Goal: Task Accomplishment & Management: Complete application form

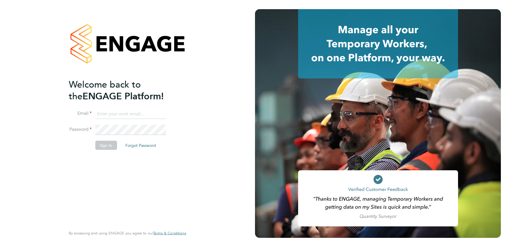
type input "julie.tante@apleona.com"
click at [104, 145] on button "Sign In" at bounding box center [106, 145] width 22 height 9
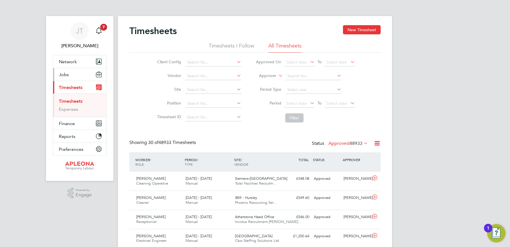
click at [62, 73] on span "Jobs" at bounding box center [64, 74] width 10 height 5
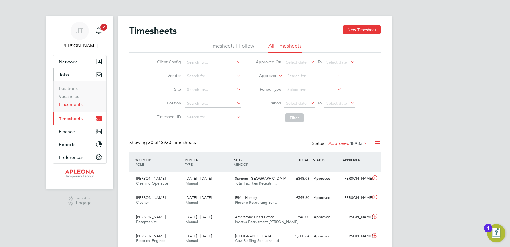
click at [65, 104] on link "Placements" at bounding box center [71, 103] width 24 height 5
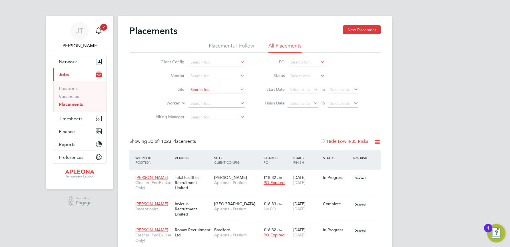
click at [192, 87] on input at bounding box center [217, 90] width 56 height 8
click at [200, 97] on b "Llantrisant" at bounding box center [200, 97] width 19 height 5
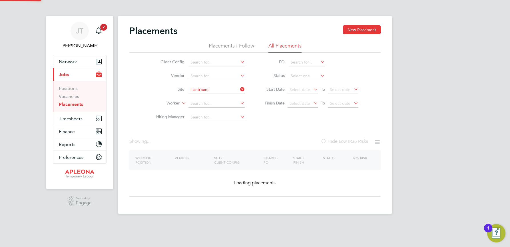
type input "Llantrisant / Pontyclun"
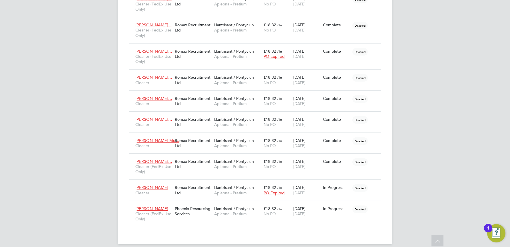
scroll to position [405, 0]
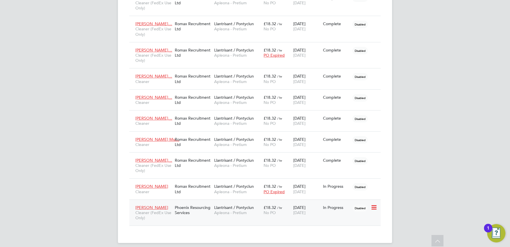
click at [245, 205] on span "Llantrisant / Pontyclun" at bounding box center [234, 207] width 40 height 5
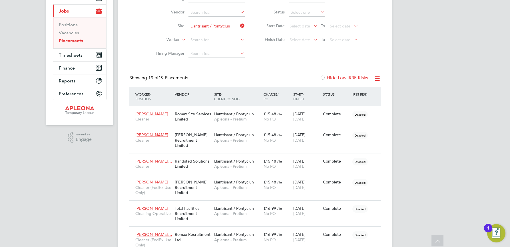
scroll to position [0, 0]
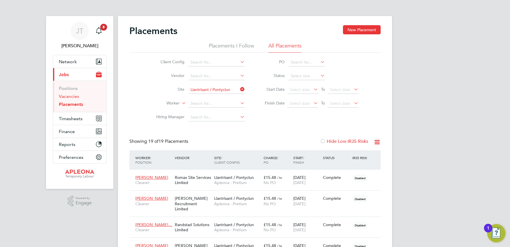
click at [73, 96] on link "Vacancies" at bounding box center [69, 95] width 20 height 5
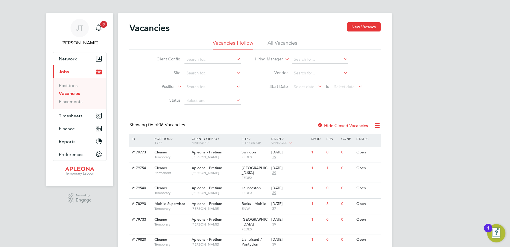
scroll to position [22, 0]
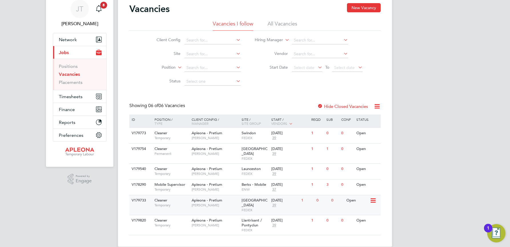
click at [283, 198] on div "[DATE]" at bounding box center [284, 200] width 27 height 5
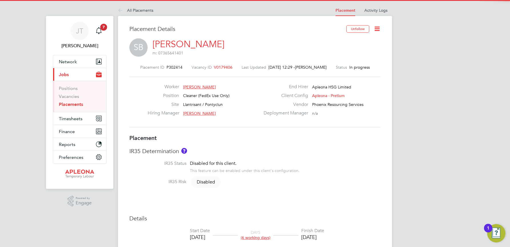
click at [376, 28] on icon at bounding box center [377, 28] width 7 height 7
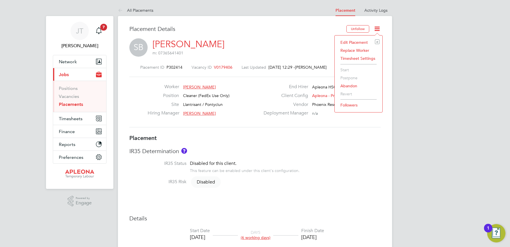
click at [349, 86] on li "Abandon" at bounding box center [359, 86] width 42 height 8
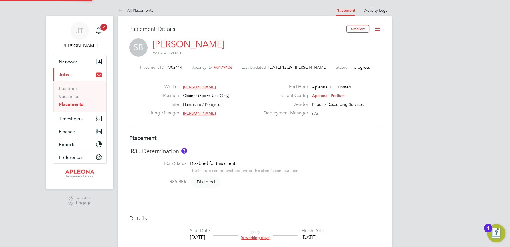
scroll to position [3, 3]
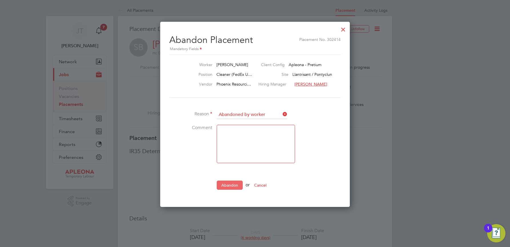
click at [227, 184] on button "Abandon" at bounding box center [230, 184] width 26 height 9
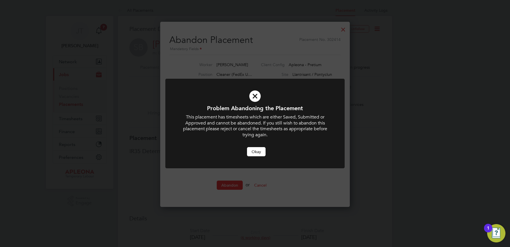
click at [253, 98] on icon at bounding box center [255, 96] width 149 height 22
click at [255, 150] on button "Okay" at bounding box center [256, 151] width 19 height 9
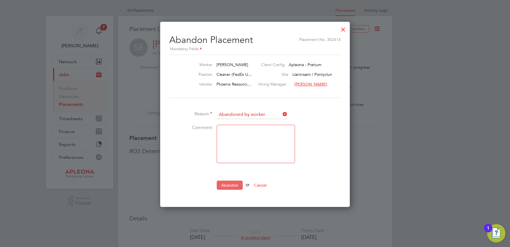
click at [227, 186] on button "Abandon" at bounding box center [230, 184] width 26 height 9
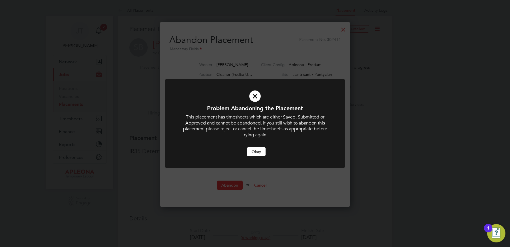
click at [255, 97] on icon at bounding box center [255, 96] width 149 height 22
click at [343, 28] on div "Problem Abandoning the Placement This placement has timesheets which are either…" at bounding box center [255, 123] width 510 height 247
click at [257, 151] on button "Okay" at bounding box center [256, 151] width 19 height 9
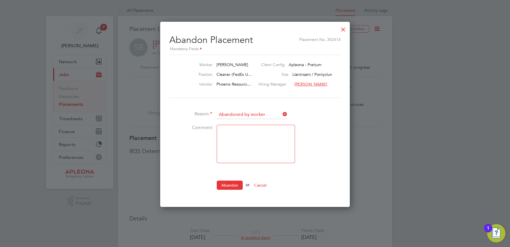
click at [344, 28] on div at bounding box center [343, 28] width 10 height 10
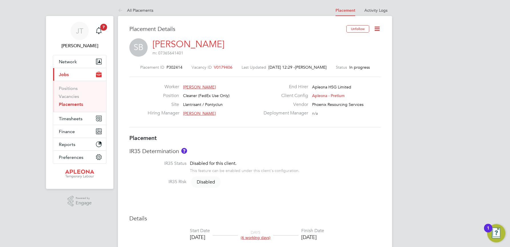
click at [377, 26] on icon at bounding box center [377, 28] width 7 height 7
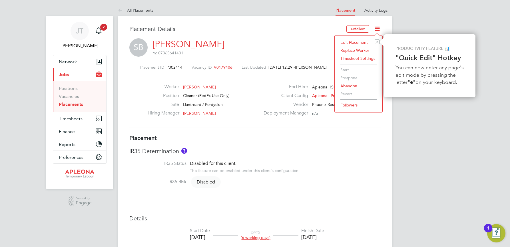
click at [349, 41] on li "Edit Placement e" at bounding box center [359, 42] width 42 height 8
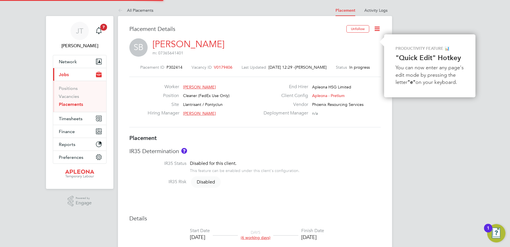
type input "[PERSON_NAME]"
type input "[DATE]"
type input "10:00"
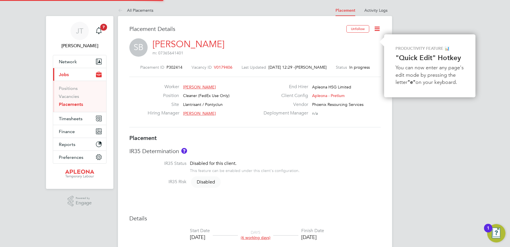
type input "13:00"
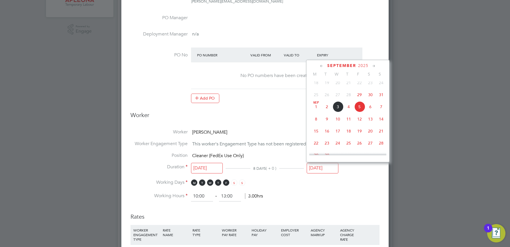
click at [317, 168] on input "[DATE]" at bounding box center [323, 168] width 32 height 11
click at [329, 112] on span "2" at bounding box center [327, 106] width 11 height 11
type input "02 Sep 2025"
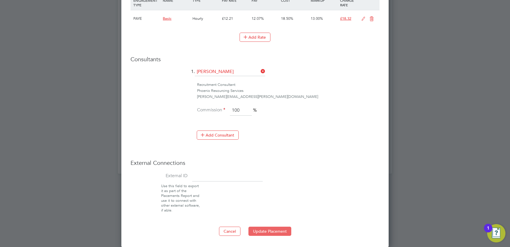
click at [272, 231] on button "Update Placement" at bounding box center [270, 230] width 43 height 9
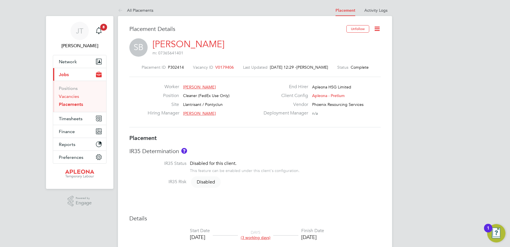
click at [70, 94] on link "Vacancies" at bounding box center [69, 95] width 20 height 5
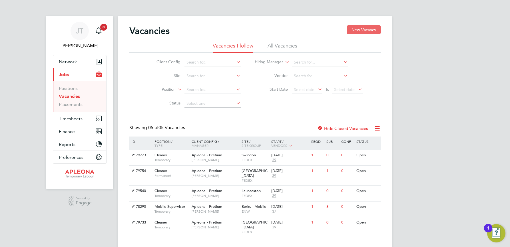
click at [358, 29] on button "New Vacancy" at bounding box center [364, 29] width 34 height 9
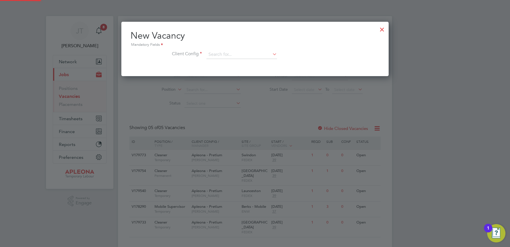
scroll to position [54, 268]
click at [217, 55] on input at bounding box center [242, 54] width 71 height 9
click at [217, 64] on li "Apleona - Pretium" at bounding box center [241, 63] width 71 height 8
type input "Apleona - Pretium"
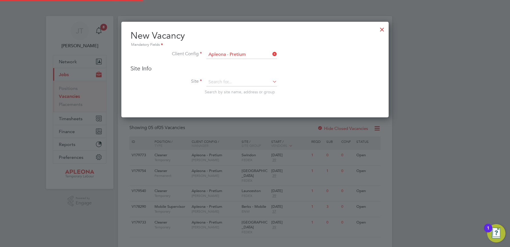
scroll to position [96, 268]
click at [213, 79] on input at bounding box center [242, 82] width 71 height 9
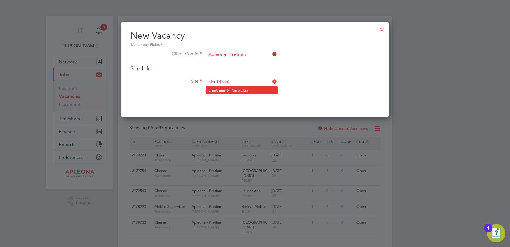
click at [221, 88] on b "Llantrisant" at bounding box center [218, 90] width 19 height 5
type input "Llantrisant / Pontyclun"
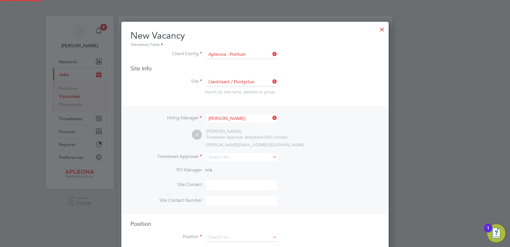
scroll to position [237, 268]
click at [214, 156] on input at bounding box center [242, 157] width 71 height 8
click at [223, 166] on li "Julie Tante" at bounding box center [241, 165] width 71 height 8
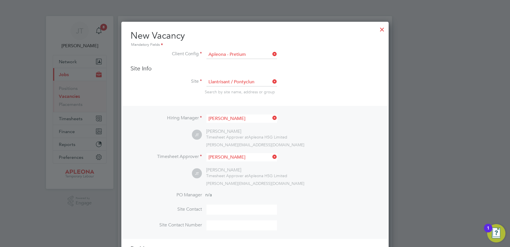
type input "[PERSON_NAME]"
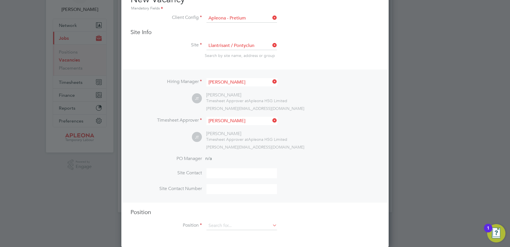
scroll to position [37, 0]
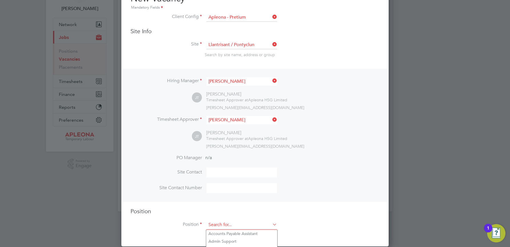
click at [223, 223] on input at bounding box center [242, 224] width 71 height 9
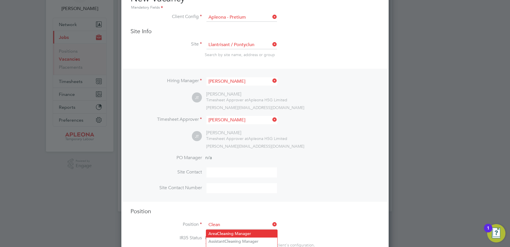
scroll to position [66, 0]
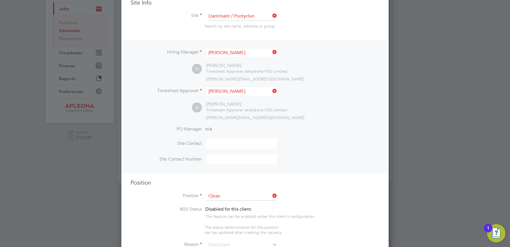
click at [219, 219] on b "Clean" at bounding box center [214, 220] width 11 height 5
type input "Cleaner"
type textarea "The Cleaning Operative will to carry out the delivery of office, cleaning and w…"
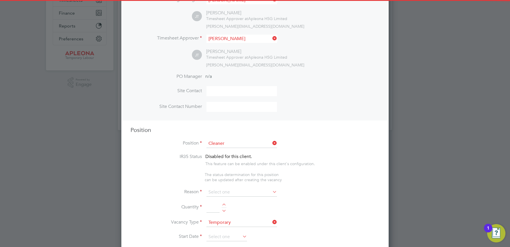
scroll to position [180, 0]
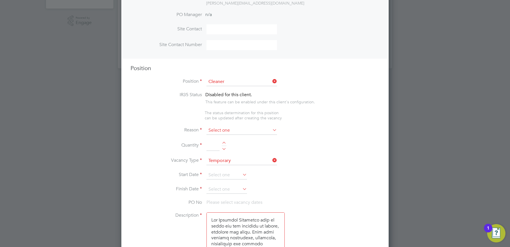
click at [219, 129] on input at bounding box center [242, 130] width 71 height 9
click at [217, 138] on li "Sick" at bounding box center [241, 138] width 71 height 7
type input "Sick"
click at [223, 143] on div at bounding box center [224, 143] width 5 height 4
type input "1"
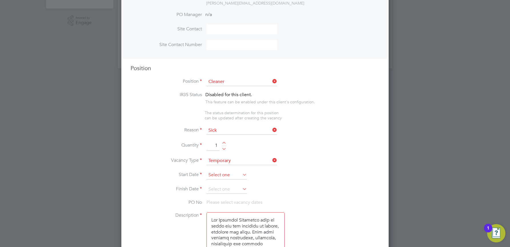
click at [219, 174] on input at bounding box center [227, 175] width 41 height 9
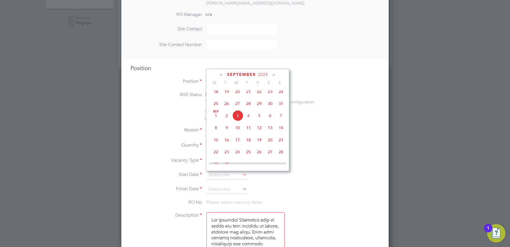
click at [248, 120] on span "4" at bounding box center [248, 115] width 11 height 11
type input "[DATE]"
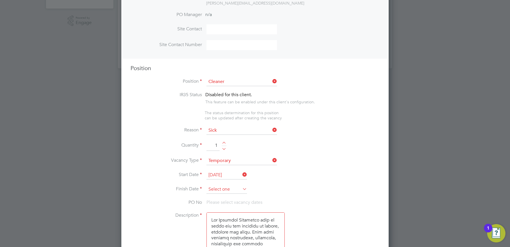
click at [215, 190] on input at bounding box center [227, 189] width 41 height 9
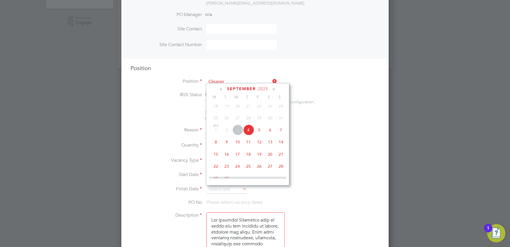
click at [261, 147] on span "12" at bounding box center [259, 141] width 11 height 11
type input "12 Sep 2025"
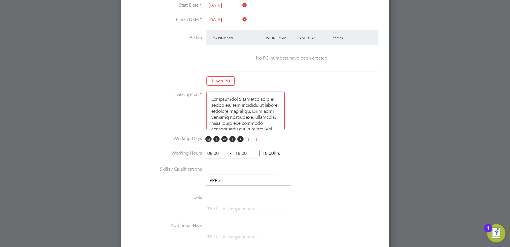
scroll to position [351, 0]
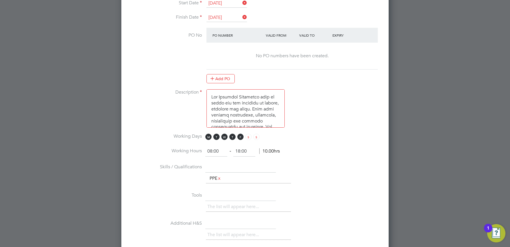
click at [211, 151] on input "08:00" at bounding box center [216, 151] width 22 height 10
type input "10:00"
click at [241, 151] on input "18:00" at bounding box center [244, 151] width 22 height 10
type input "13:00"
click at [309, 148] on li "Working Hours 10:00 ‐ 13:00 8.00hrs" at bounding box center [255, 154] width 249 height 16
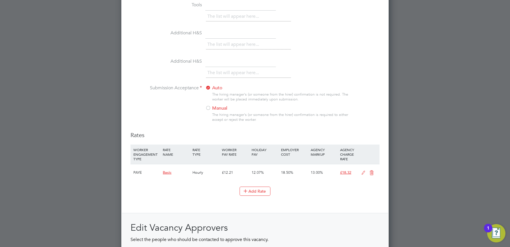
scroll to position [551, 0]
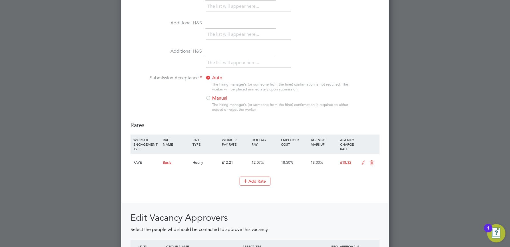
click at [209, 98] on div at bounding box center [208, 98] width 6 height 6
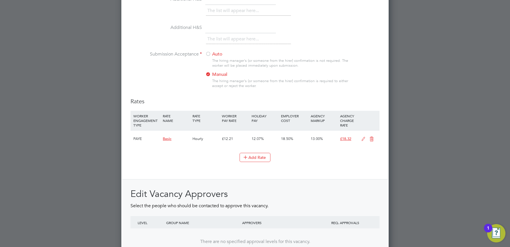
scroll to position [635, 0]
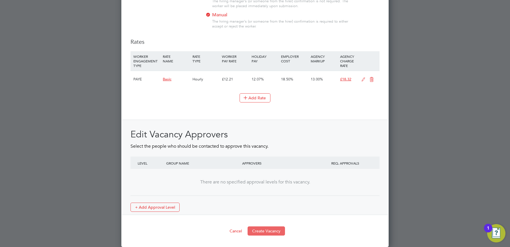
click at [267, 231] on button "Create Vacancy" at bounding box center [266, 230] width 37 height 9
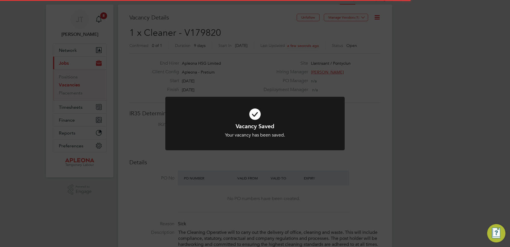
scroll to position [17, 40]
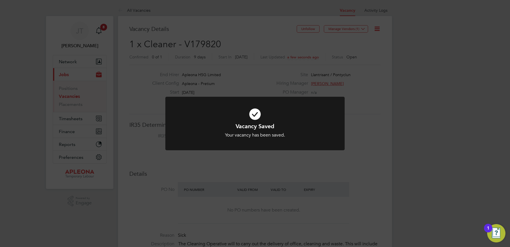
click at [363, 29] on div "Vacancy Saved Your vacancy has been saved. Cancel Okay" at bounding box center [255, 123] width 510 height 247
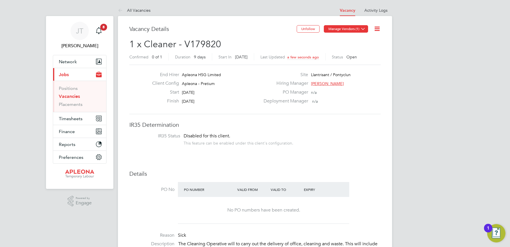
click at [364, 29] on icon at bounding box center [363, 29] width 4 height 4
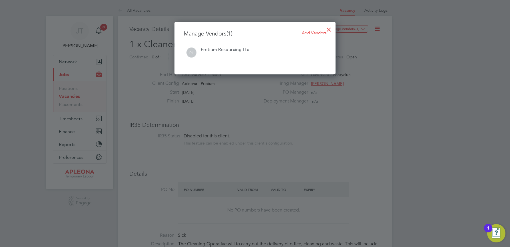
click at [316, 33] on span "Add Vendors" at bounding box center [314, 32] width 25 height 5
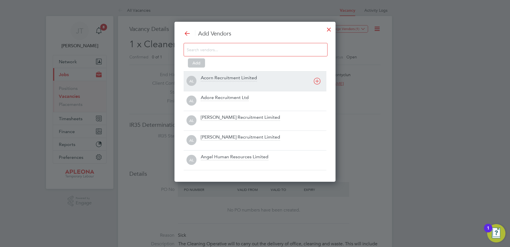
click at [316, 82] on icon at bounding box center [317, 80] width 7 height 7
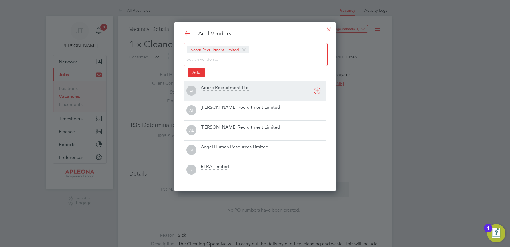
click at [318, 93] on icon at bounding box center [317, 90] width 7 height 7
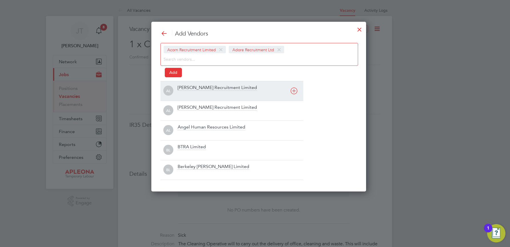
click at [293, 92] on icon at bounding box center [294, 90] width 7 height 7
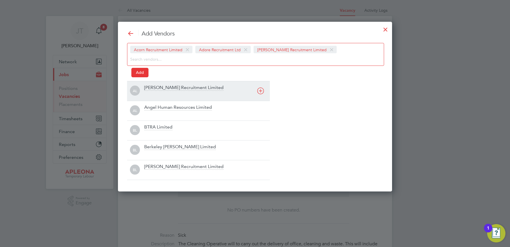
click at [260, 91] on icon at bounding box center [260, 90] width 7 height 7
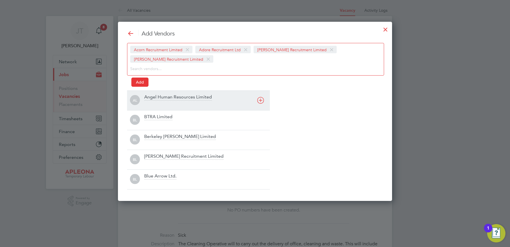
click at [261, 98] on icon at bounding box center [260, 100] width 7 height 7
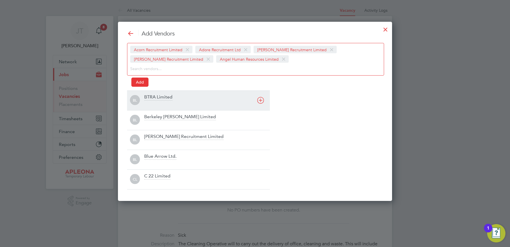
click at [261, 99] on icon at bounding box center [260, 100] width 7 height 7
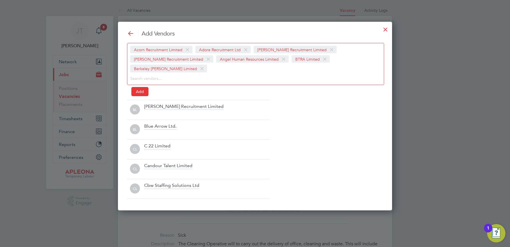
click at [0, 0] on icon at bounding box center [0, 0] width 0 height 0
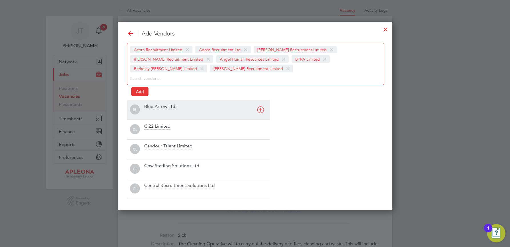
click at [262, 110] on icon at bounding box center [260, 109] width 7 height 7
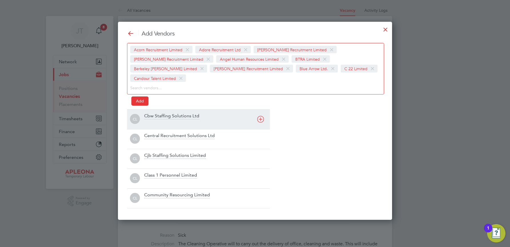
click at [262, 115] on icon at bounding box center [260, 118] width 7 height 7
click at [261, 119] on icon at bounding box center [260, 118] width 7 height 7
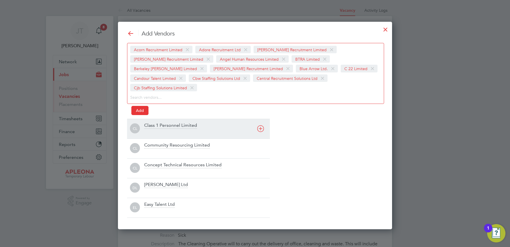
click at [261, 125] on icon at bounding box center [260, 128] width 7 height 7
click at [261, 119] on div "CL Community Resourcing Limited" at bounding box center [198, 129] width 143 height 20
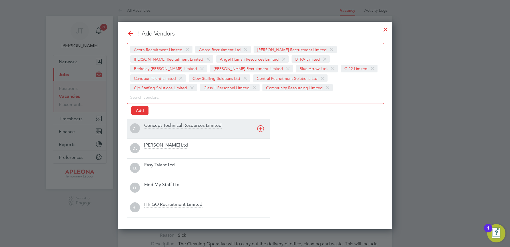
click at [261, 128] on icon at bounding box center [260, 128] width 7 height 7
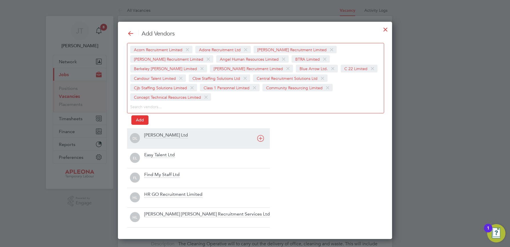
click at [261, 135] on icon at bounding box center [260, 138] width 7 height 7
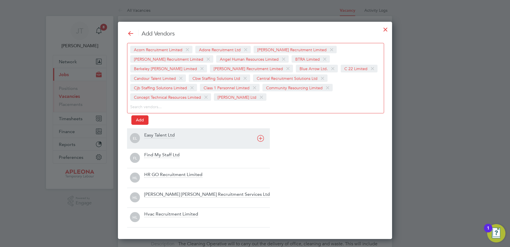
click at [261, 128] on div "EL Easy Talent Ltd" at bounding box center [198, 138] width 143 height 20
click at [261, 139] on icon at bounding box center [260, 138] width 7 height 7
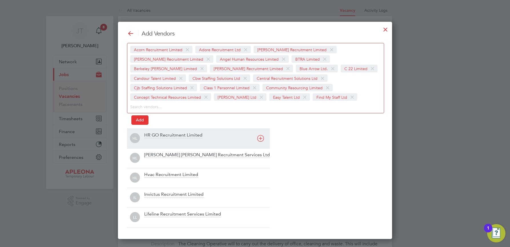
click at [261, 139] on icon at bounding box center [260, 138] width 7 height 7
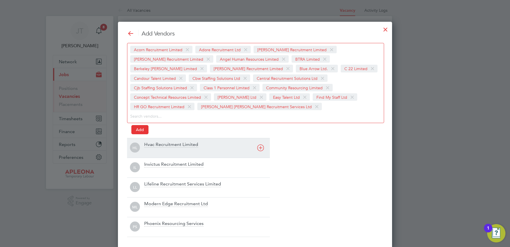
click at [261, 139] on div "HL Hvac Recruitment Limited" at bounding box center [198, 148] width 143 height 20
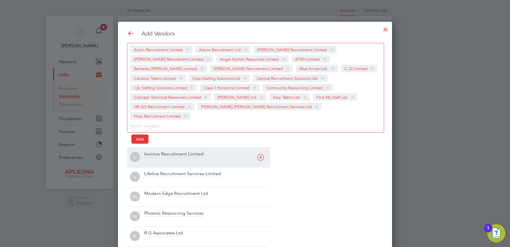
click at [261, 153] on icon at bounding box center [260, 156] width 7 height 7
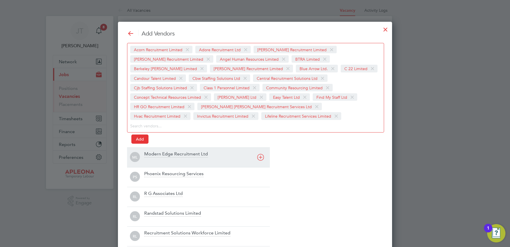
click at [261, 148] on div "ML Modern Edge Recruitment Ltd" at bounding box center [198, 157] width 143 height 20
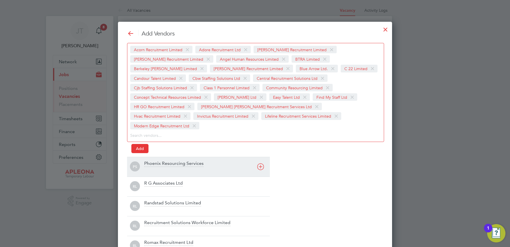
click at [261, 157] on div "PS Phoenix Resourcing Services" at bounding box center [198, 167] width 143 height 20
click at [261, 163] on icon at bounding box center [260, 166] width 7 height 7
click at [261, 158] on div "RL Randstad Solutions Limited" at bounding box center [198, 167] width 143 height 20
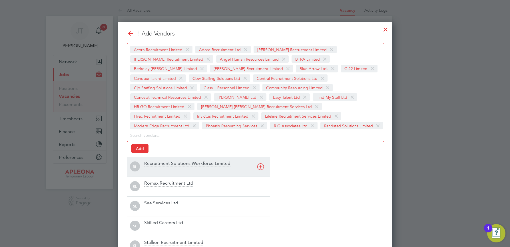
click at [261, 158] on div "RL Recruitment Solutions Workforce Limited" at bounding box center [198, 167] width 143 height 20
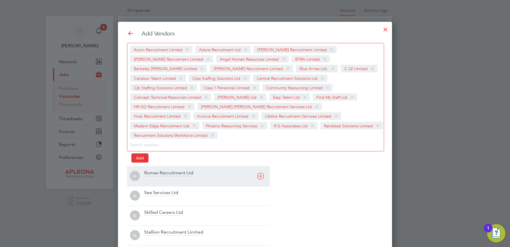
click at [261, 166] on div "RL Romax Recruitment Ltd" at bounding box center [198, 176] width 143 height 20
click at [260, 176] on icon at bounding box center [260, 175] width 7 height 7
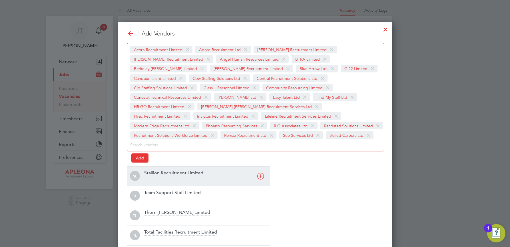
click at [260, 176] on icon at bounding box center [260, 175] width 7 height 7
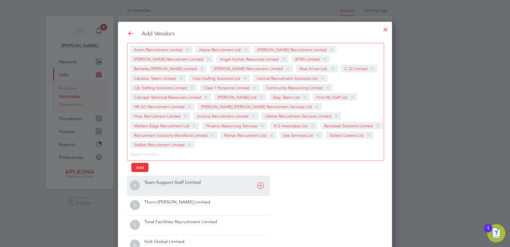
click at [261, 182] on icon at bounding box center [260, 185] width 7 height 7
click at [261, 178] on div "TL Thorn Baker Limited" at bounding box center [198, 185] width 143 height 20
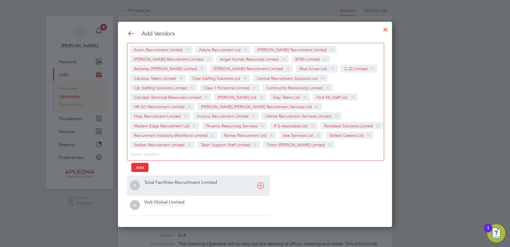
click at [261, 183] on icon at bounding box center [260, 185] width 7 height 7
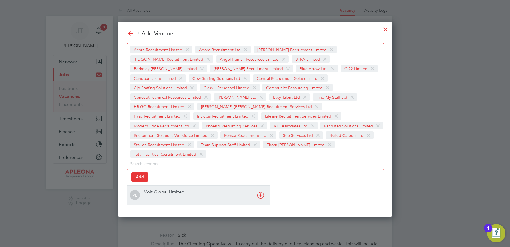
click at [261, 191] on icon at bounding box center [260, 194] width 7 height 7
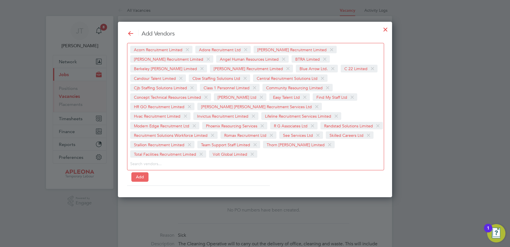
click at [140, 172] on button "Add" at bounding box center [139, 176] width 17 height 9
click at [386, 28] on div at bounding box center [386, 28] width 10 height 10
